Goal: Information Seeking & Learning: Learn about a topic

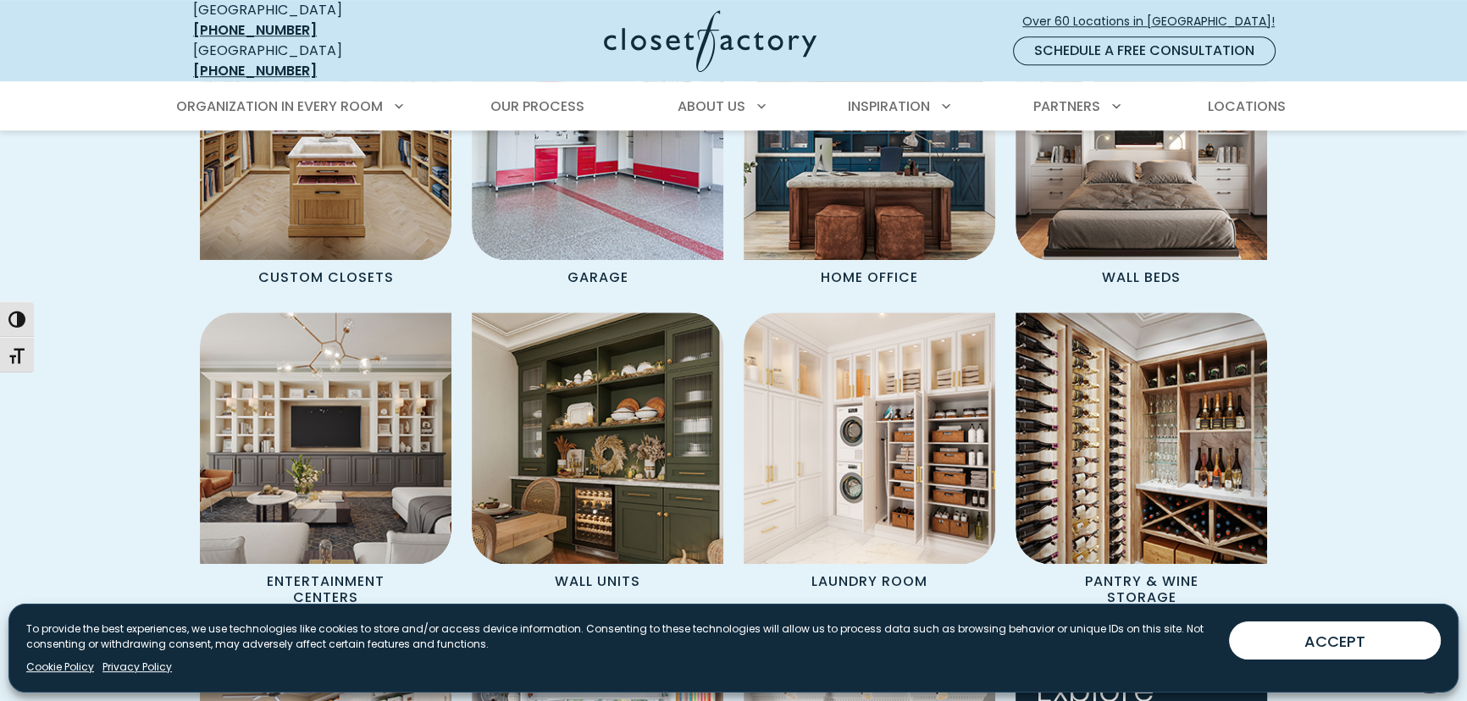
scroll to position [1539, 0]
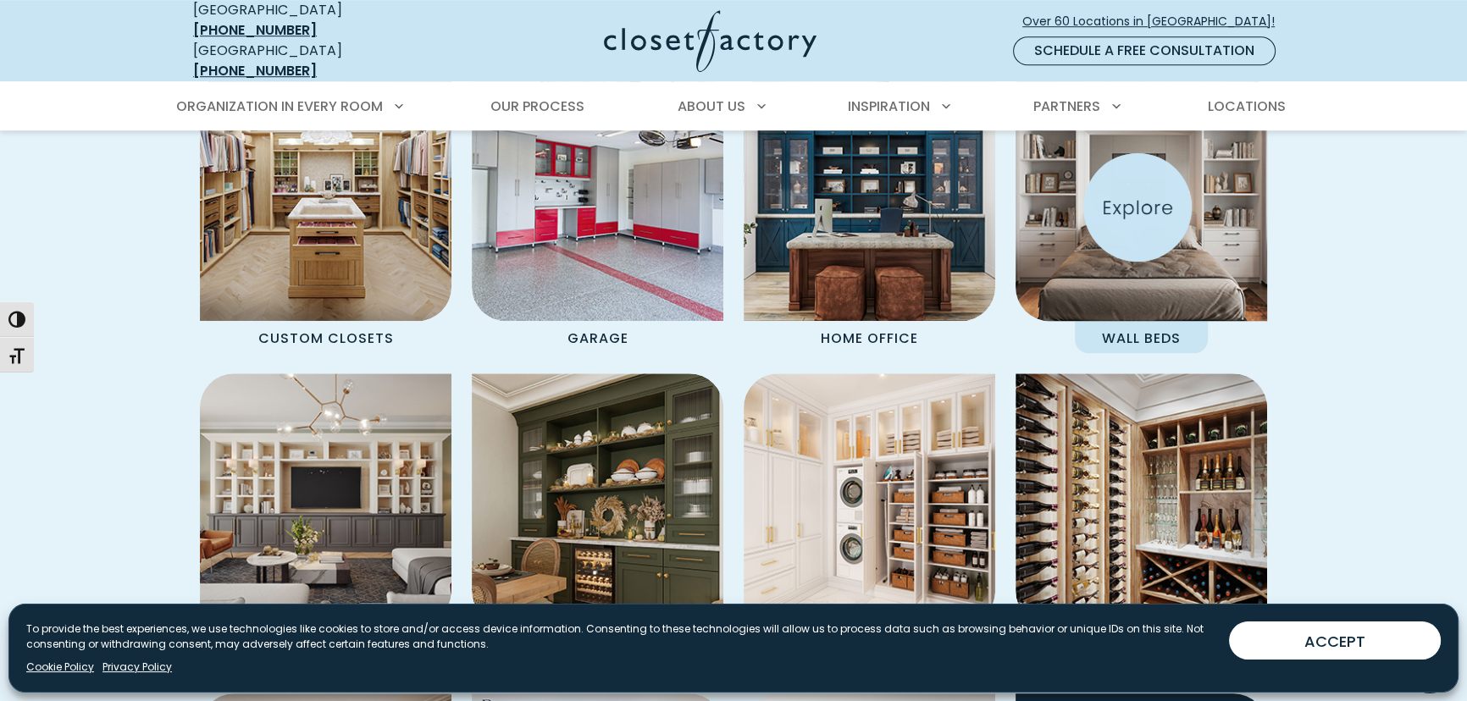
click at [1137, 207] on img "Spaces Grid" at bounding box center [1141, 195] width 277 height 277
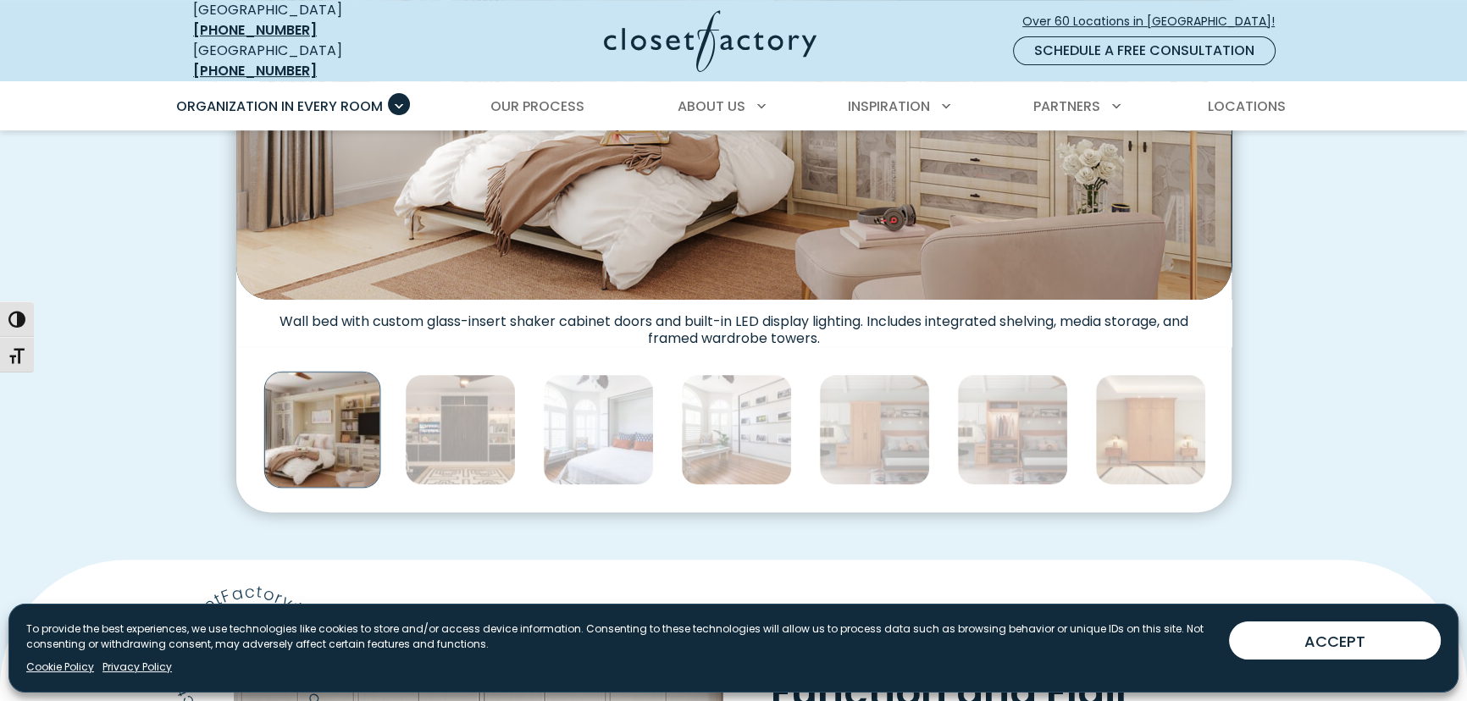
scroll to position [847, 0]
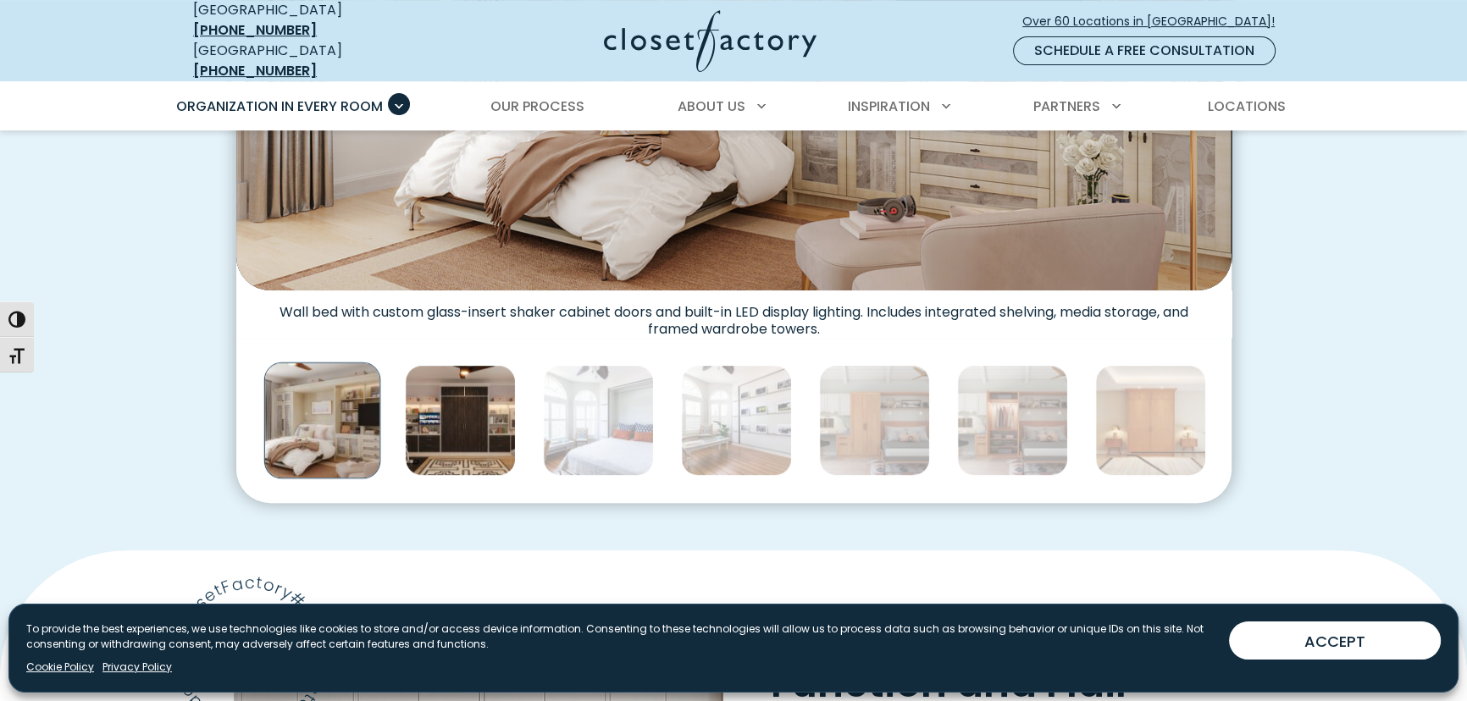
click at [473, 395] on img "Thumbnail Gallery" at bounding box center [460, 420] width 111 height 111
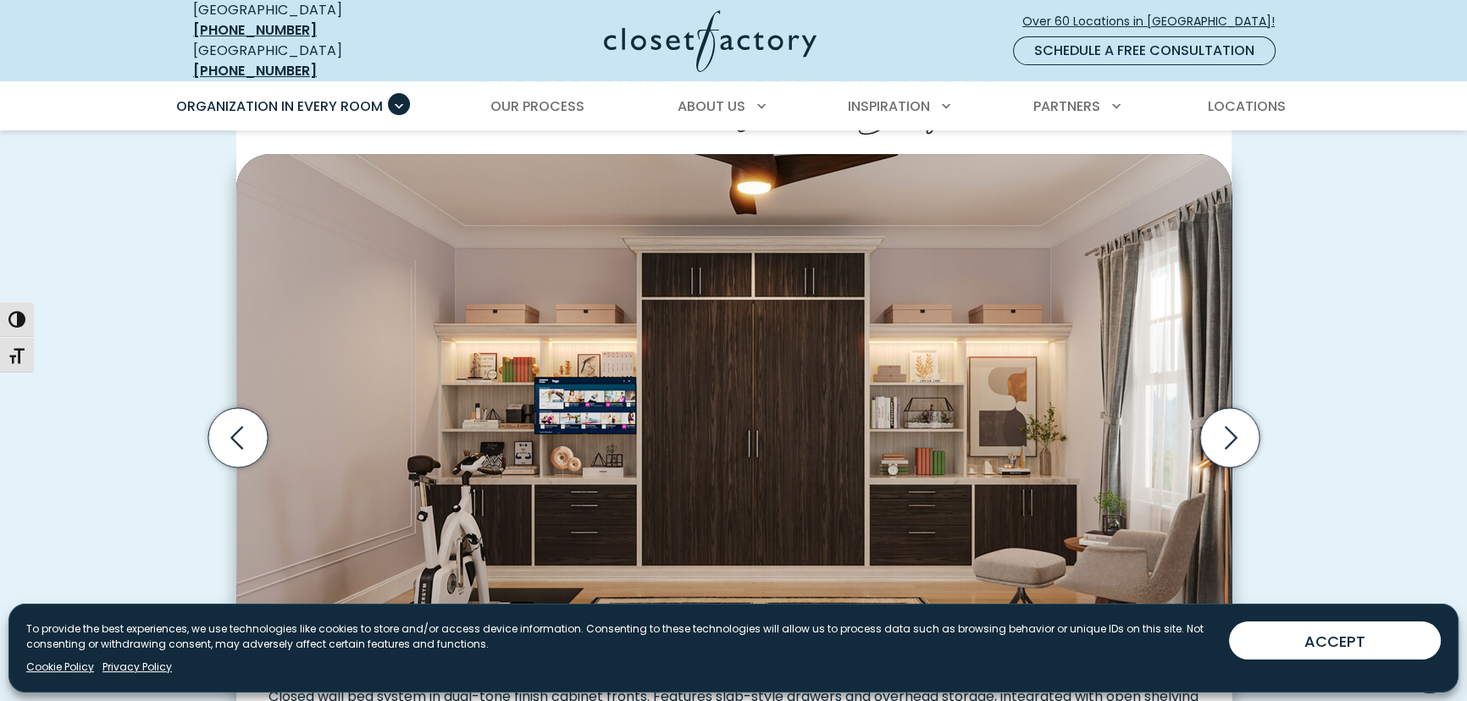
scroll to position [461, 0]
click at [1236, 434] on icon "Next slide" at bounding box center [1228, 438] width 59 height 59
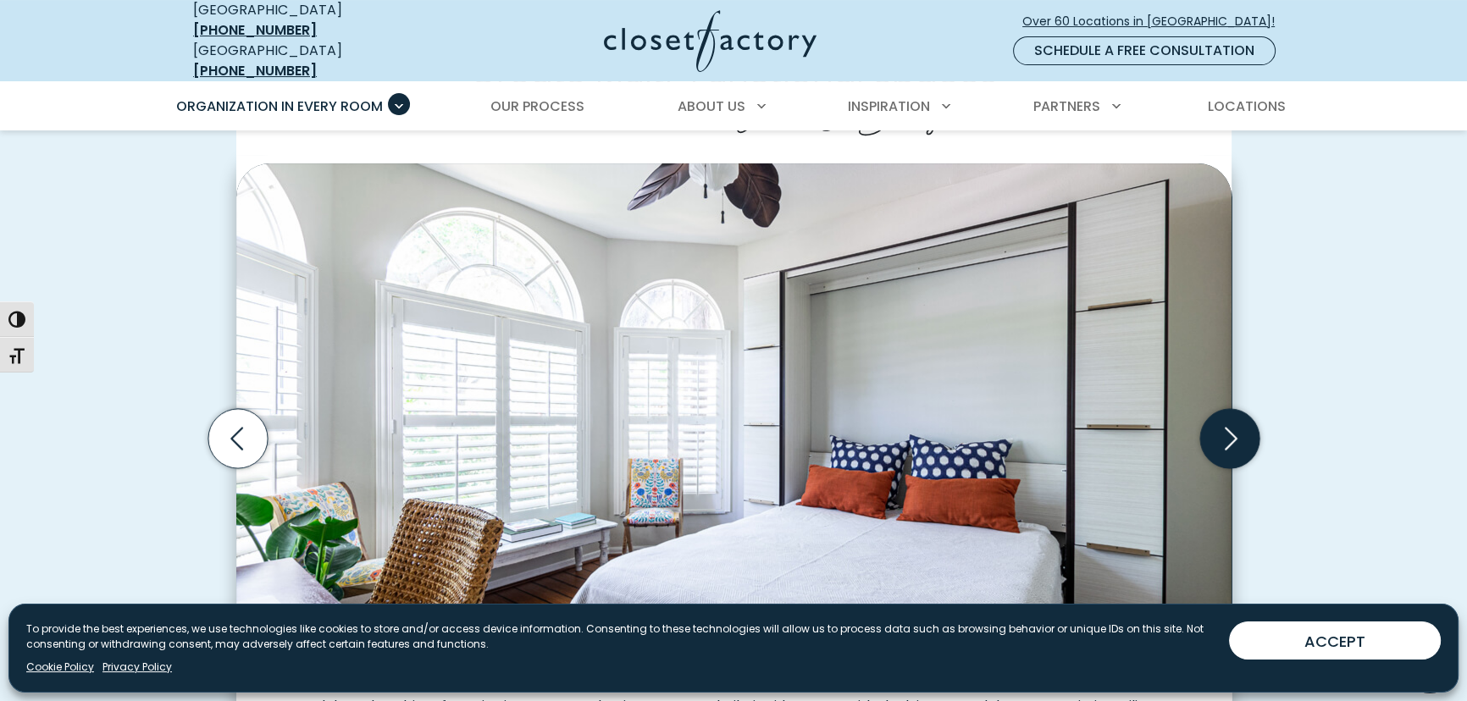
click at [1236, 434] on icon "Next slide" at bounding box center [1228, 438] width 59 height 59
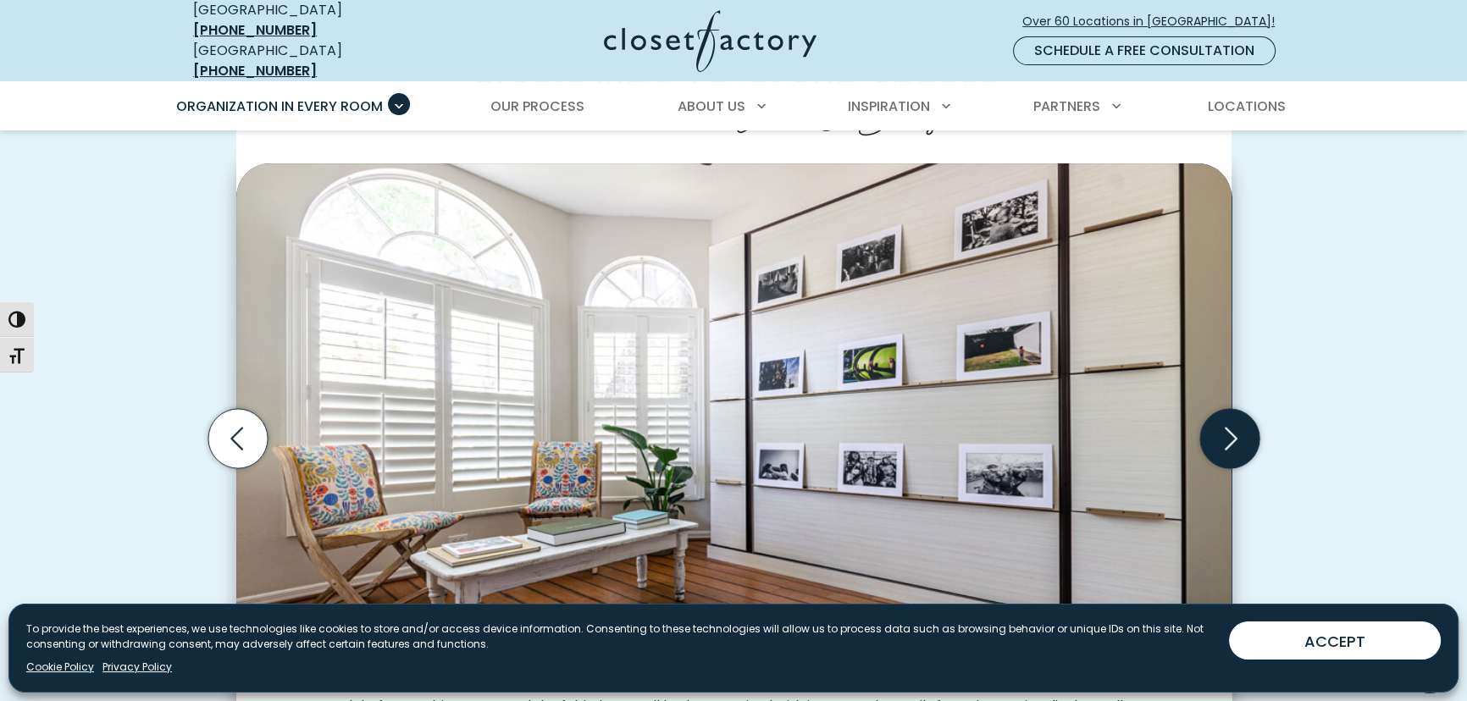
click at [1236, 434] on icon "Next slide" at bounding box center [1228, 438] width 59 height 59
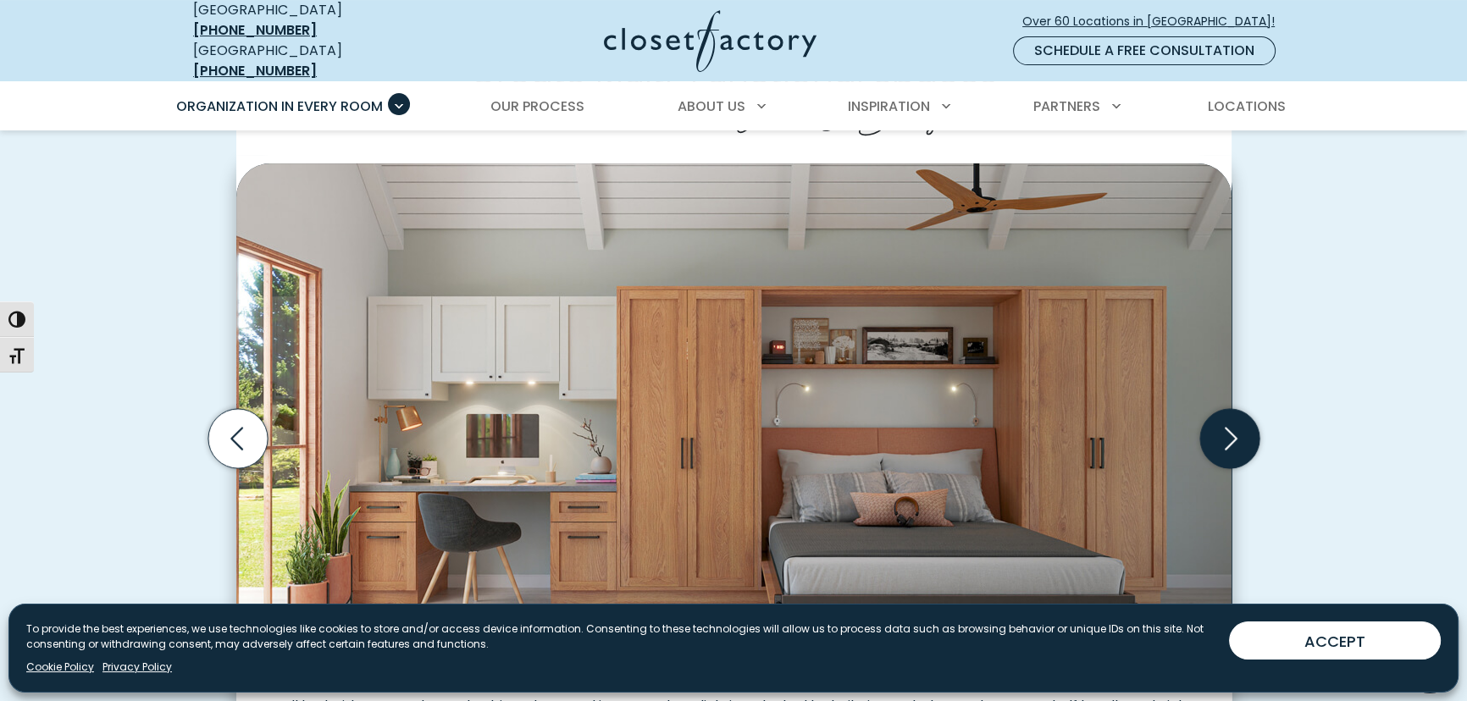
click at [1236, 434] on icon "Next slide" at bounding box center [1228, 438] width 59 height 59
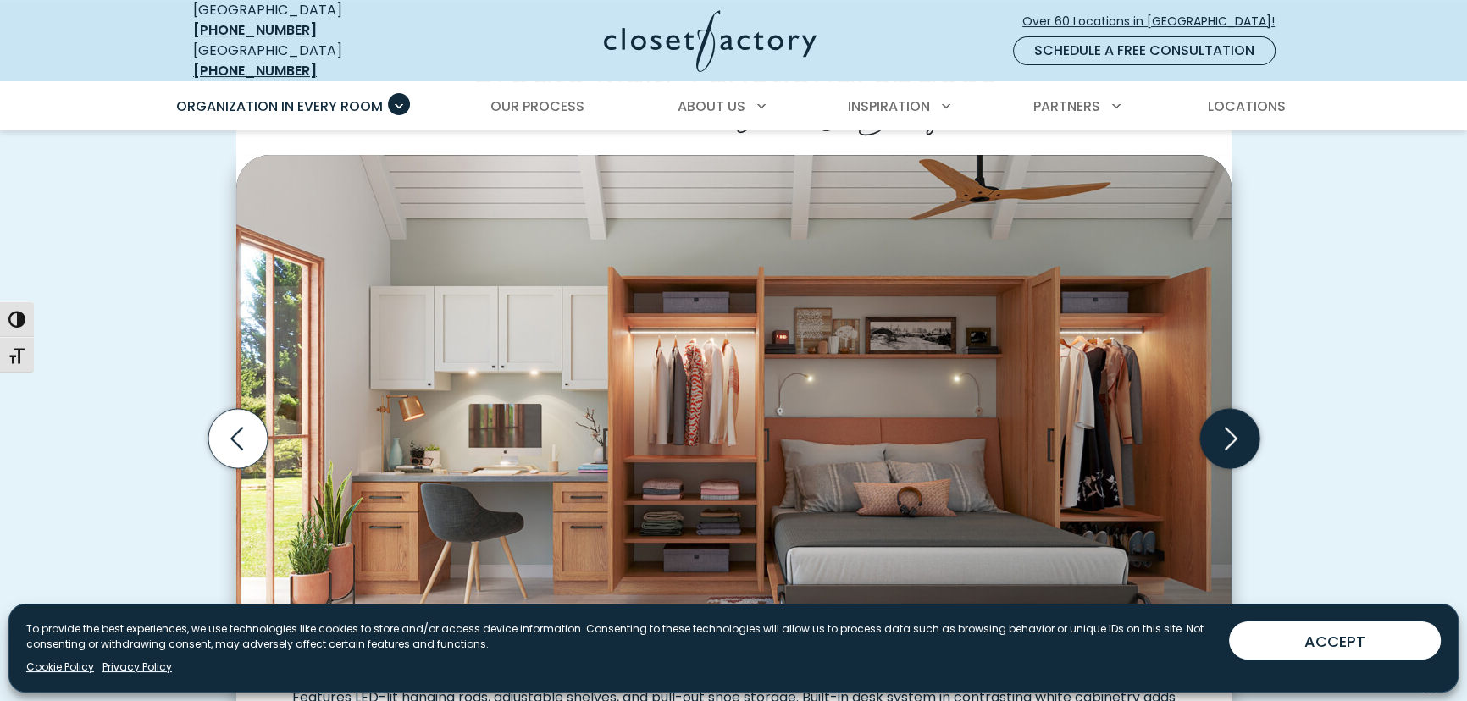
click at [1236, 434] on icon "Next slide" at bounding box center [1228, 438] width 59 height 59
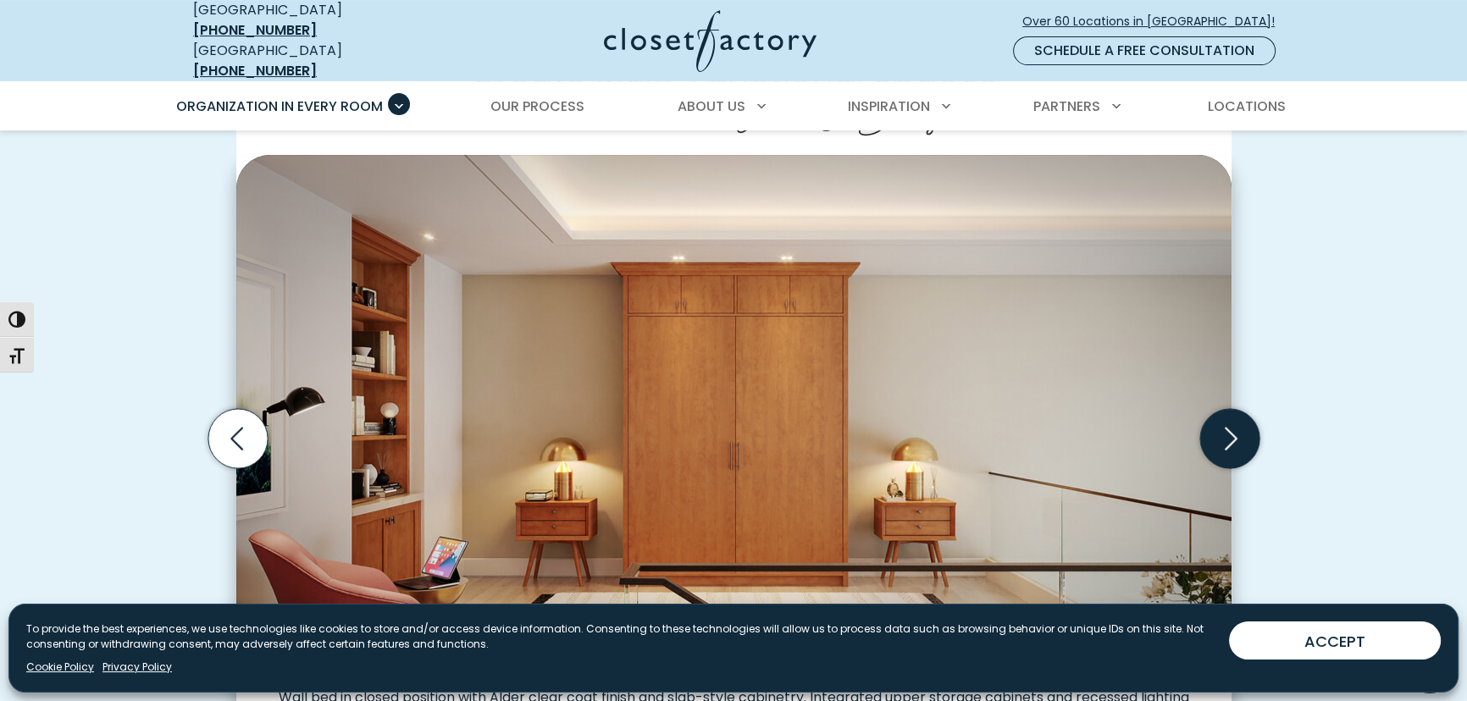
click at [1236, 434] on icon "Next slide" at bounding box center [1228, 438] width 59 height 59
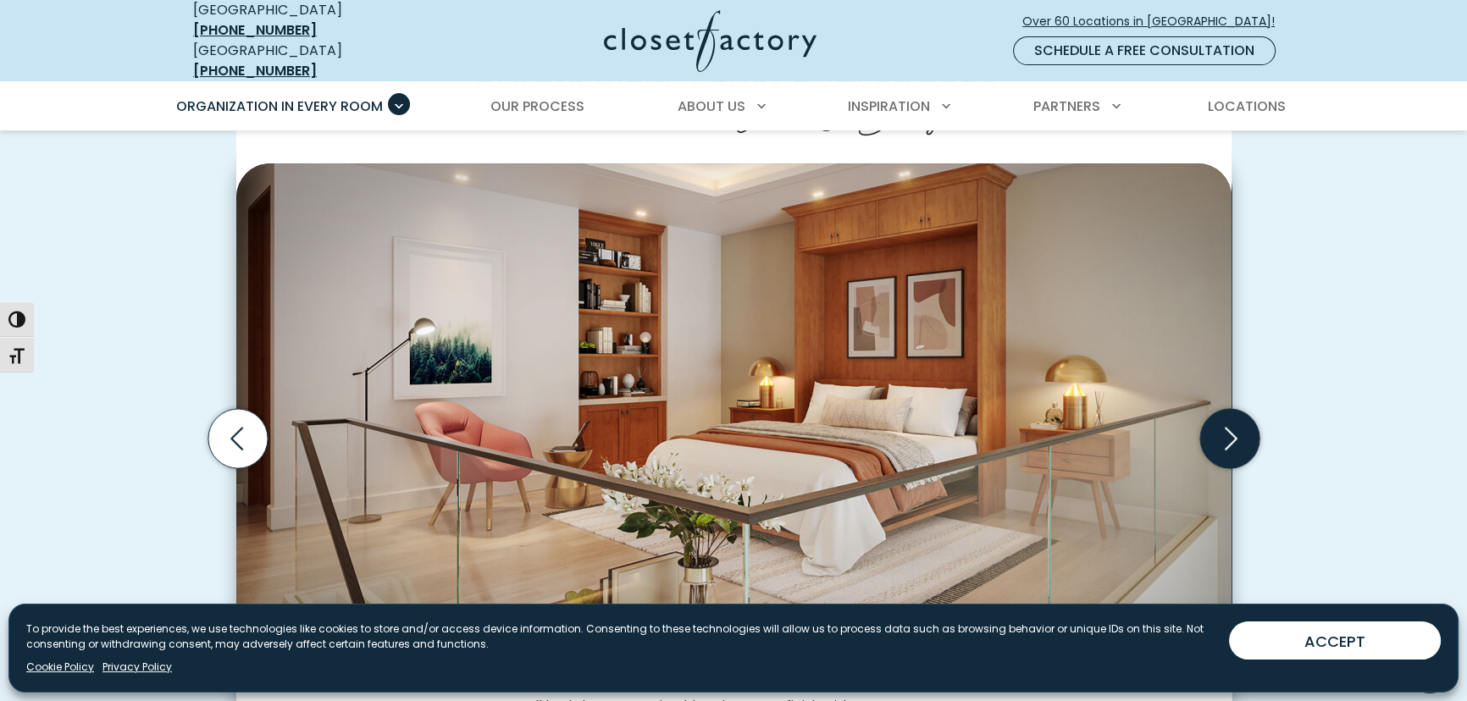
click at [1236, 434] on icon "Next slide" at bounding box center [1228, 438] width 59 height 59
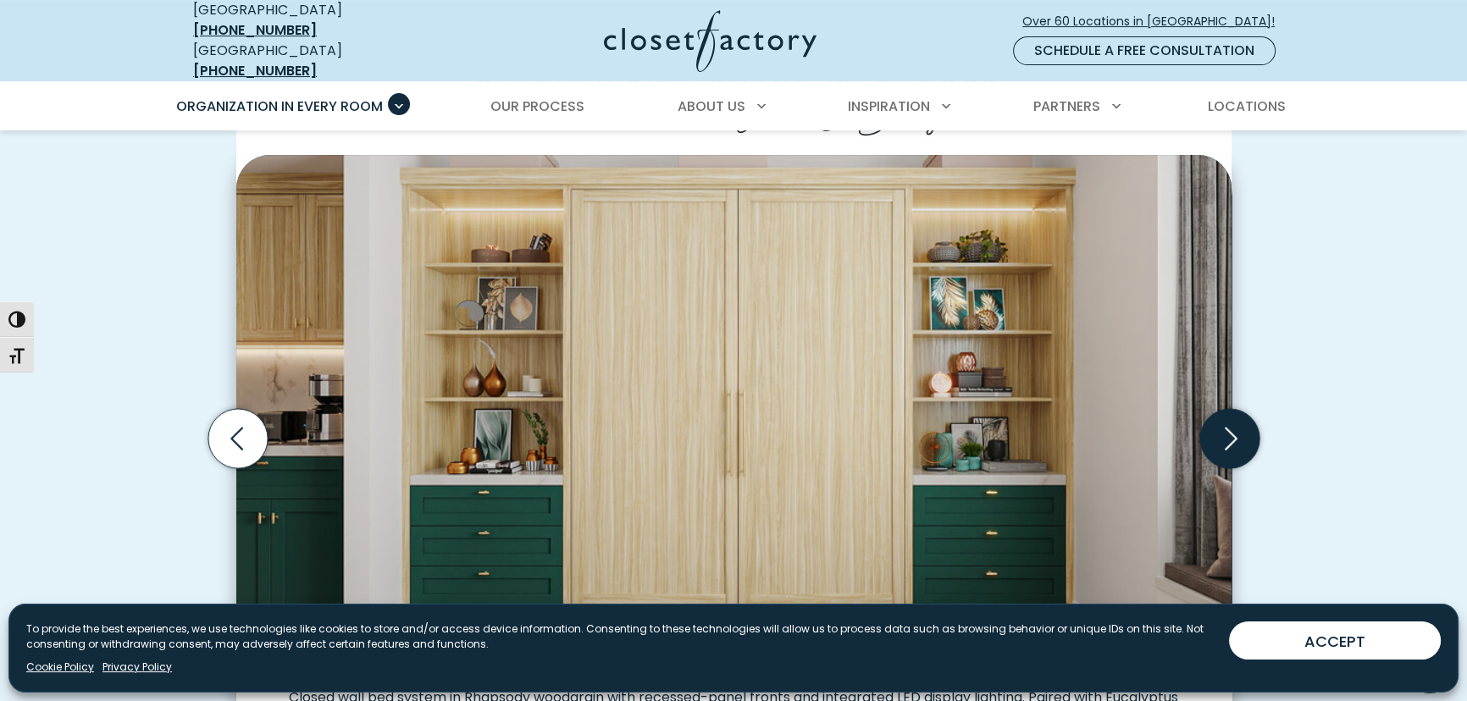
click at [1236, 434] on icon "Next slide" at bounding box center [1228, 438] width 59 height 59
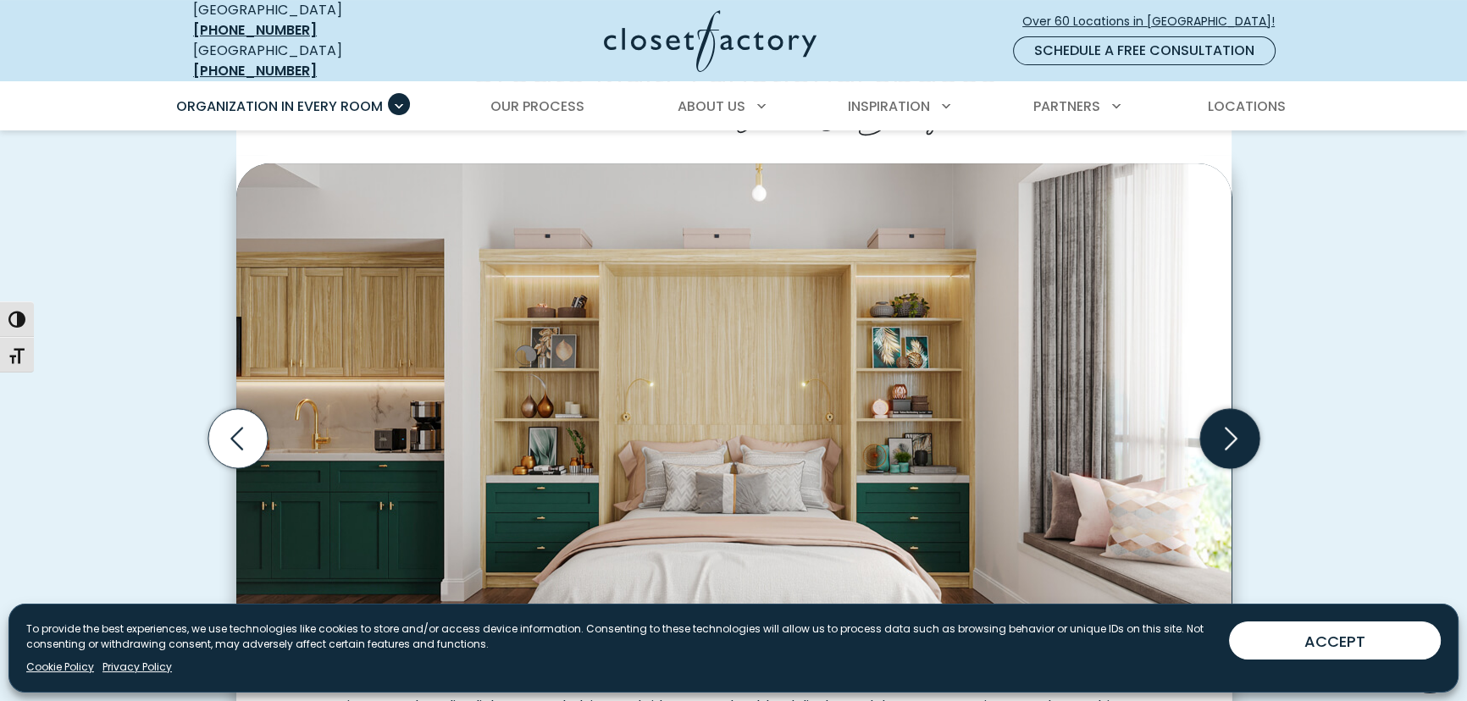
click at [1236, 434] on icon "Next slide" at bounding box center [1228, 438] width 59 height 59
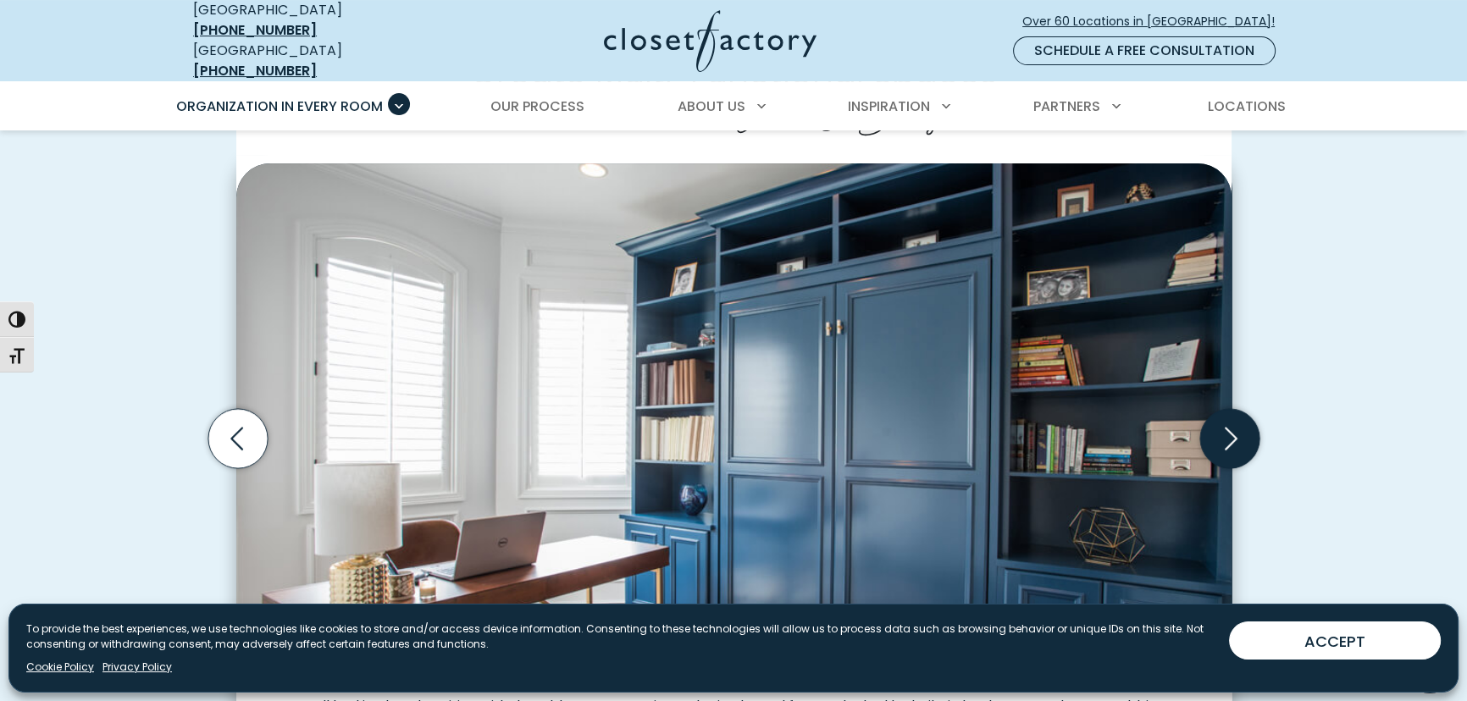
click at [1236, 434] on icon "Next slide" at bounding box center [1228, 438] width 59 height 59
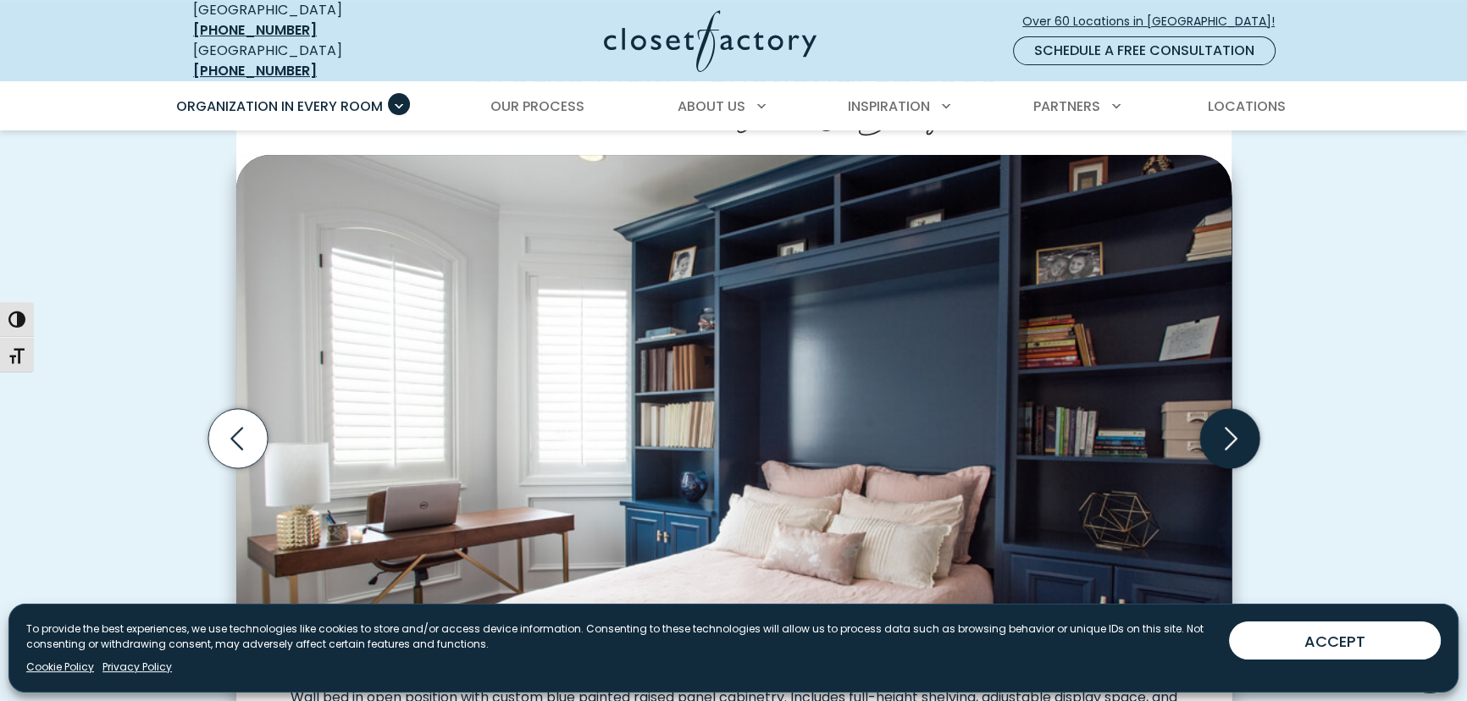
click at [1236, 434] on icon "Next slide" at bounding box center [1228, 438] width 59 height 59
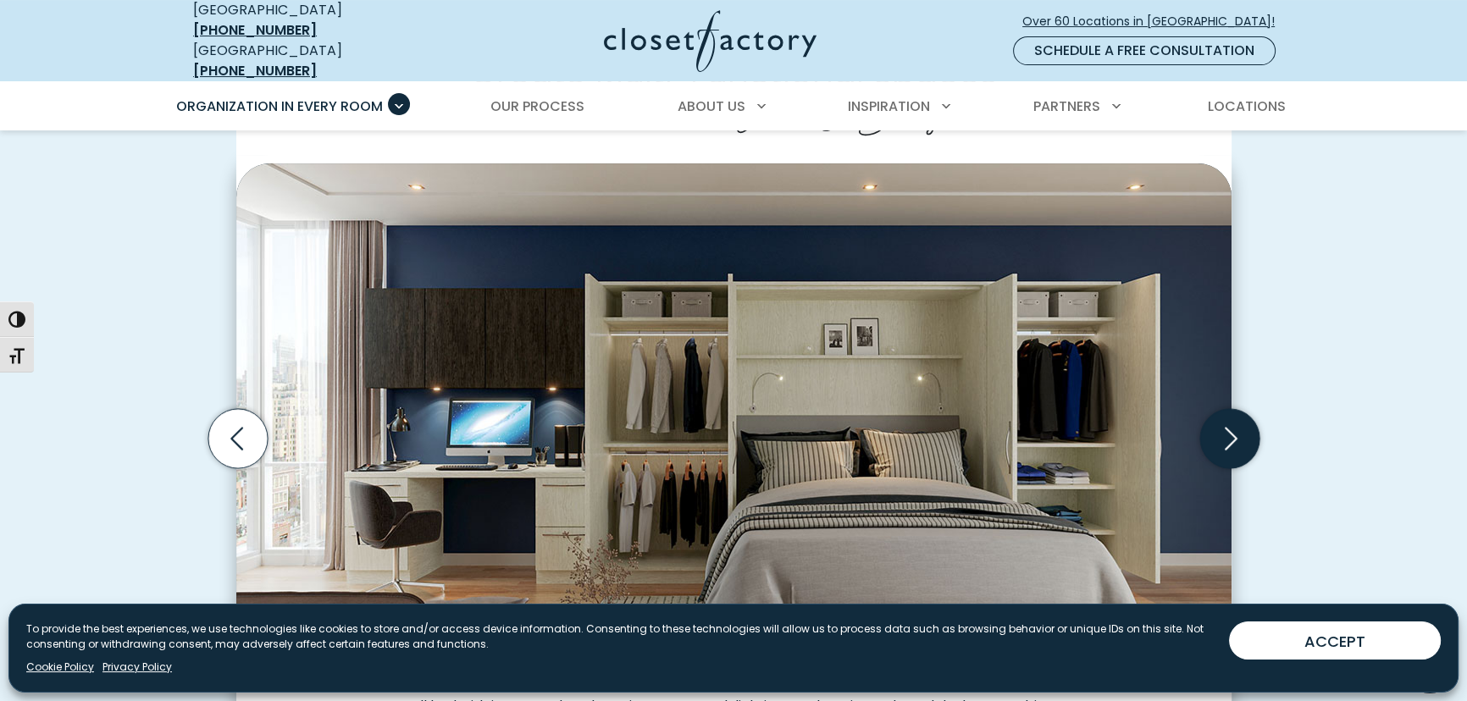
click at [1236, 434] on icon "Next slide" at bounding box center [1228, 438] width 59 height 59
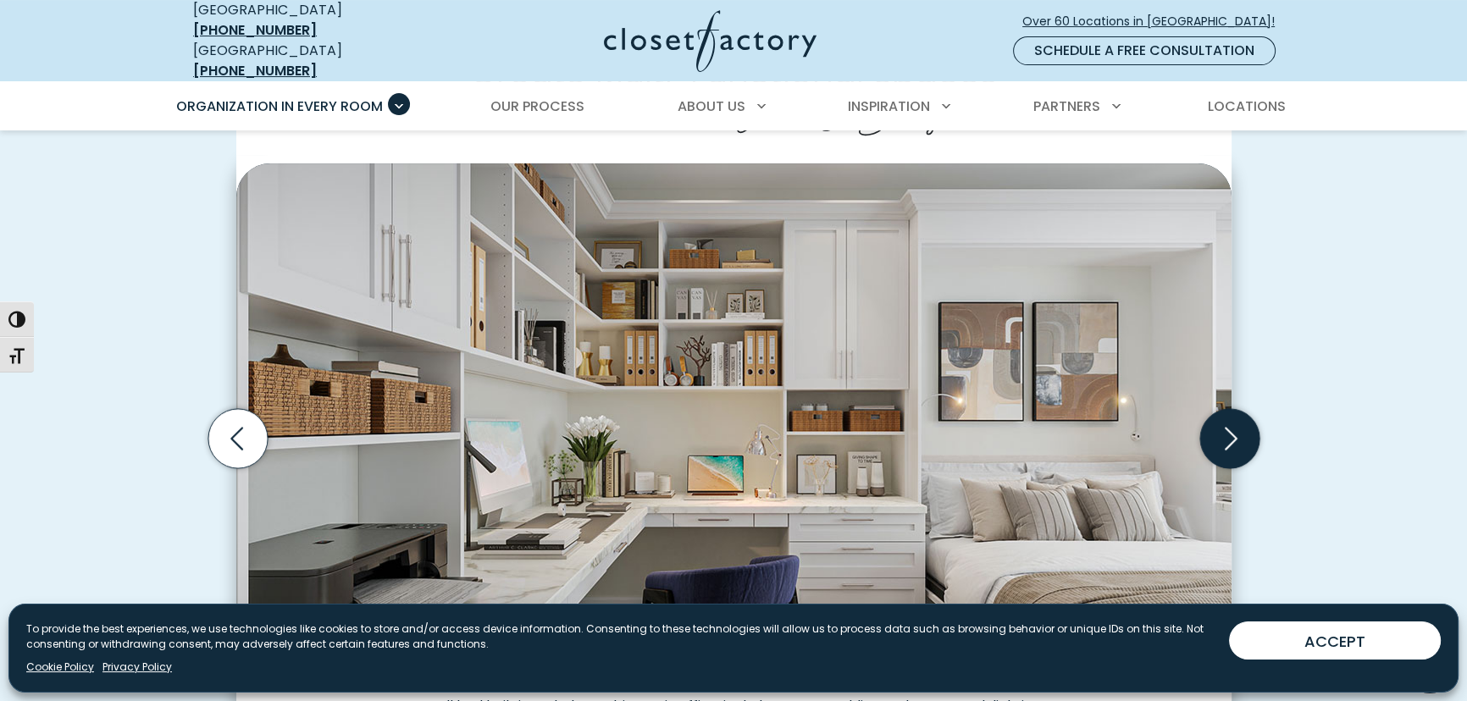
click at [1236, 434] on icon "Next slide" at bounding box center [1228, 438] width 59 height 59
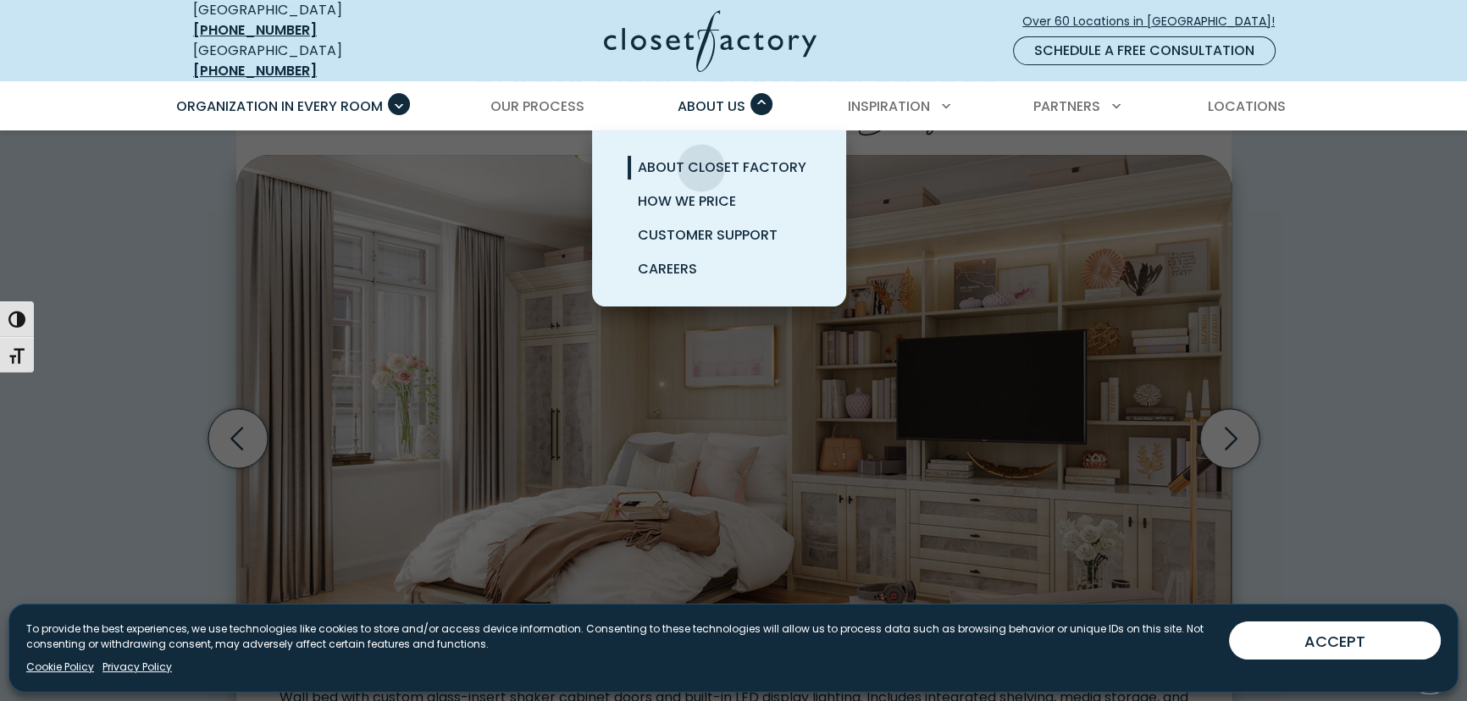
click at [701, 158] on span "About Closet Factory" at bounding box center [722, 167] width 169 height 19
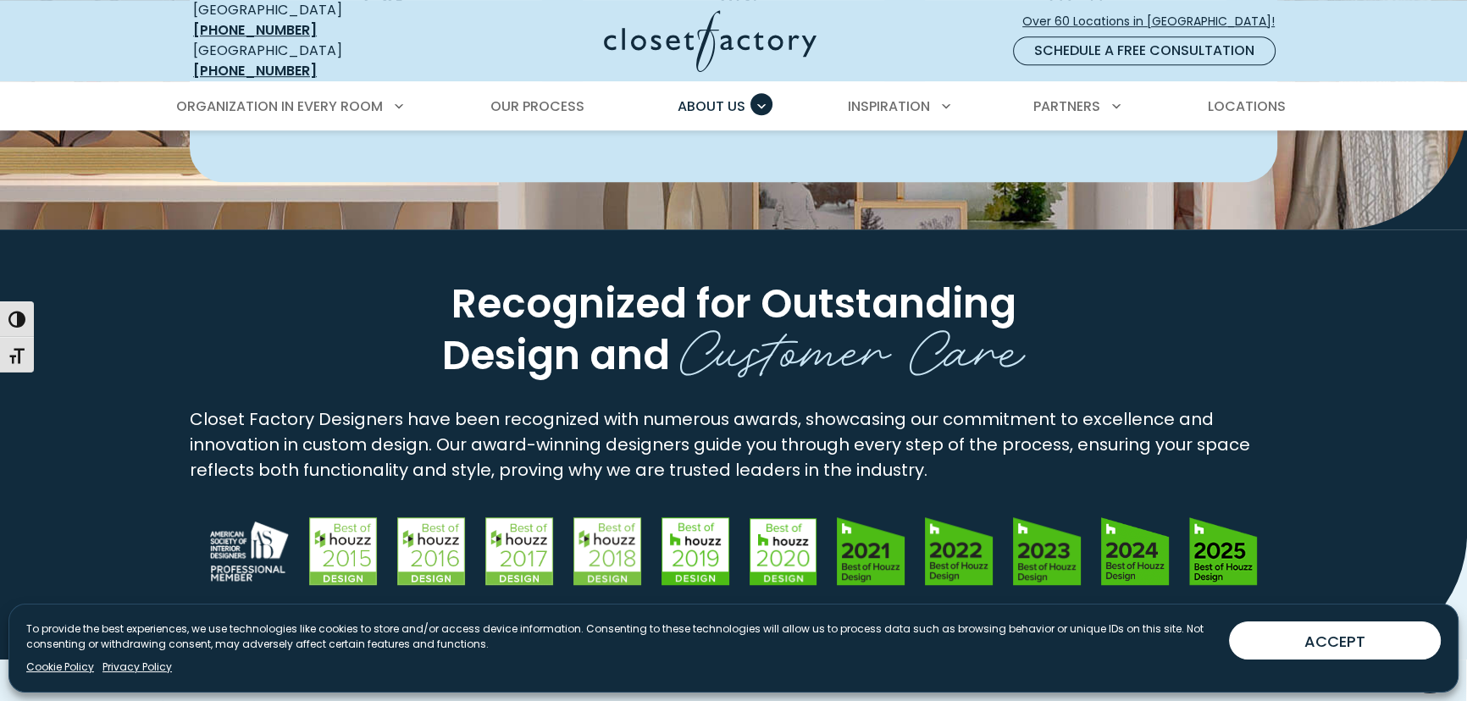
scroll to position [1385, 0]
